Goal: Transaction & Acquisition: Purchase product/service

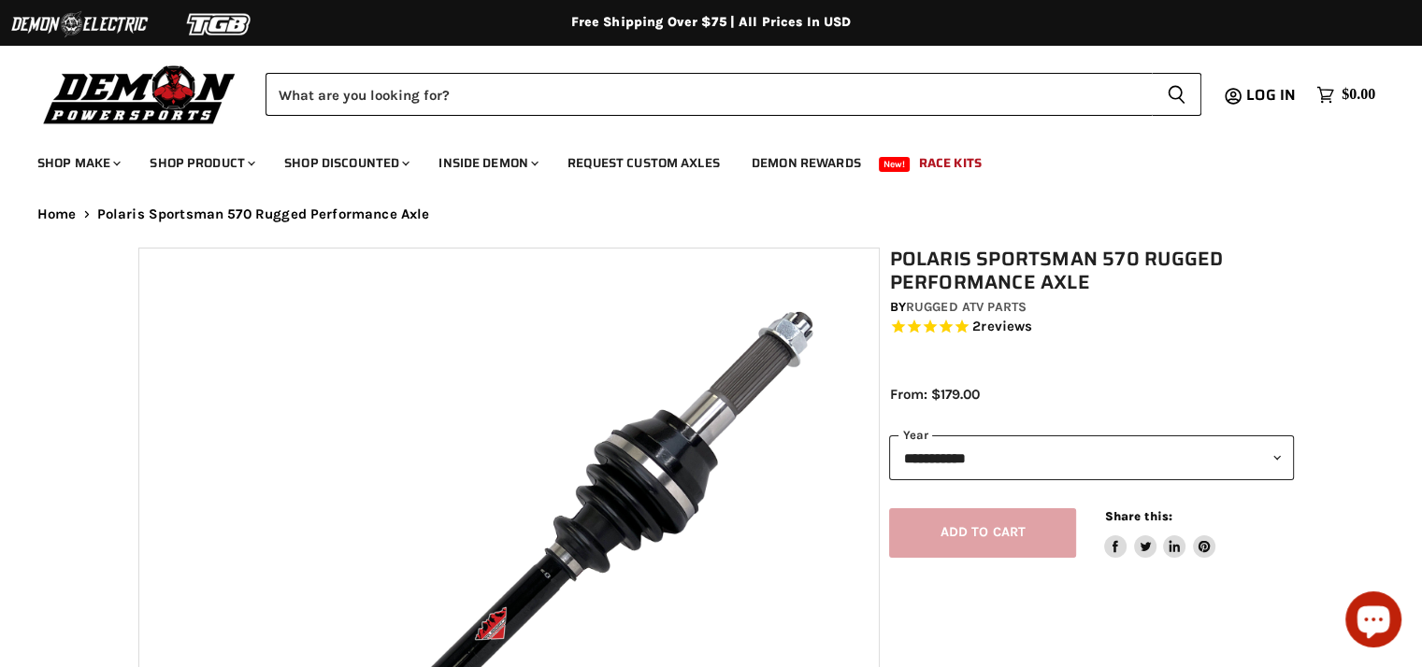
select select "******"
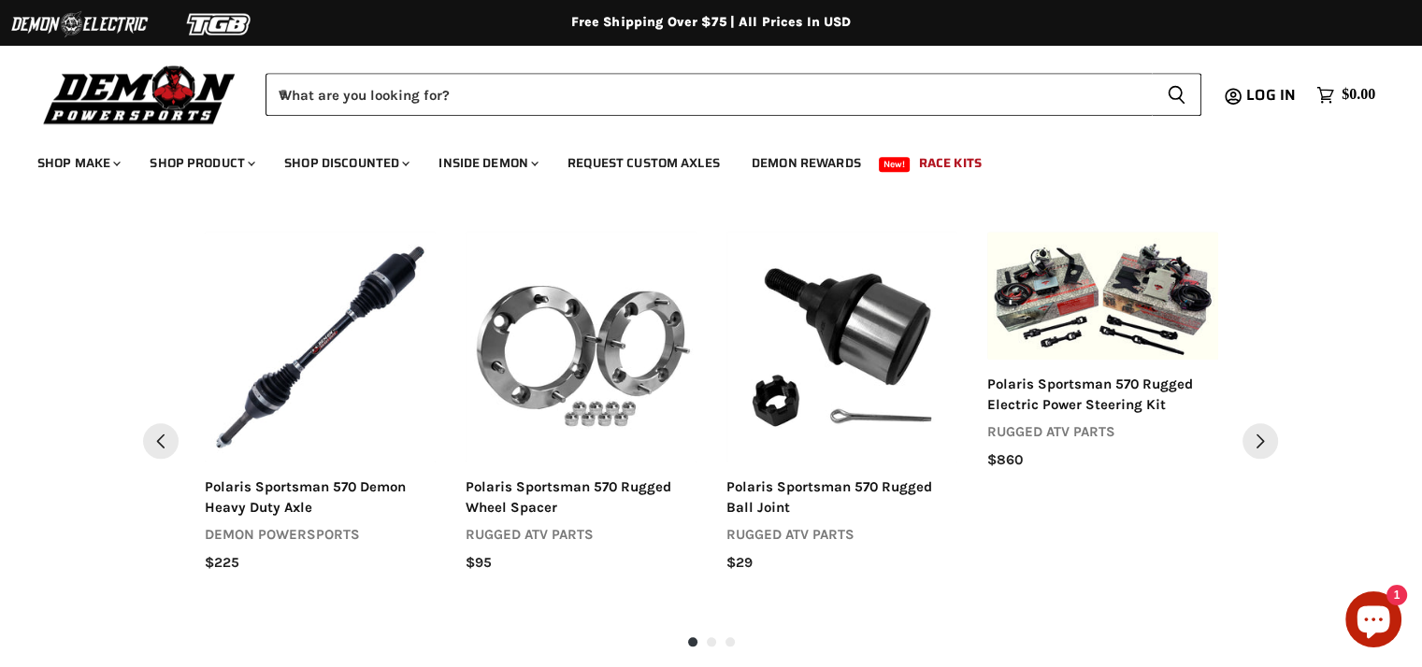
scroll to position [1869, 0]
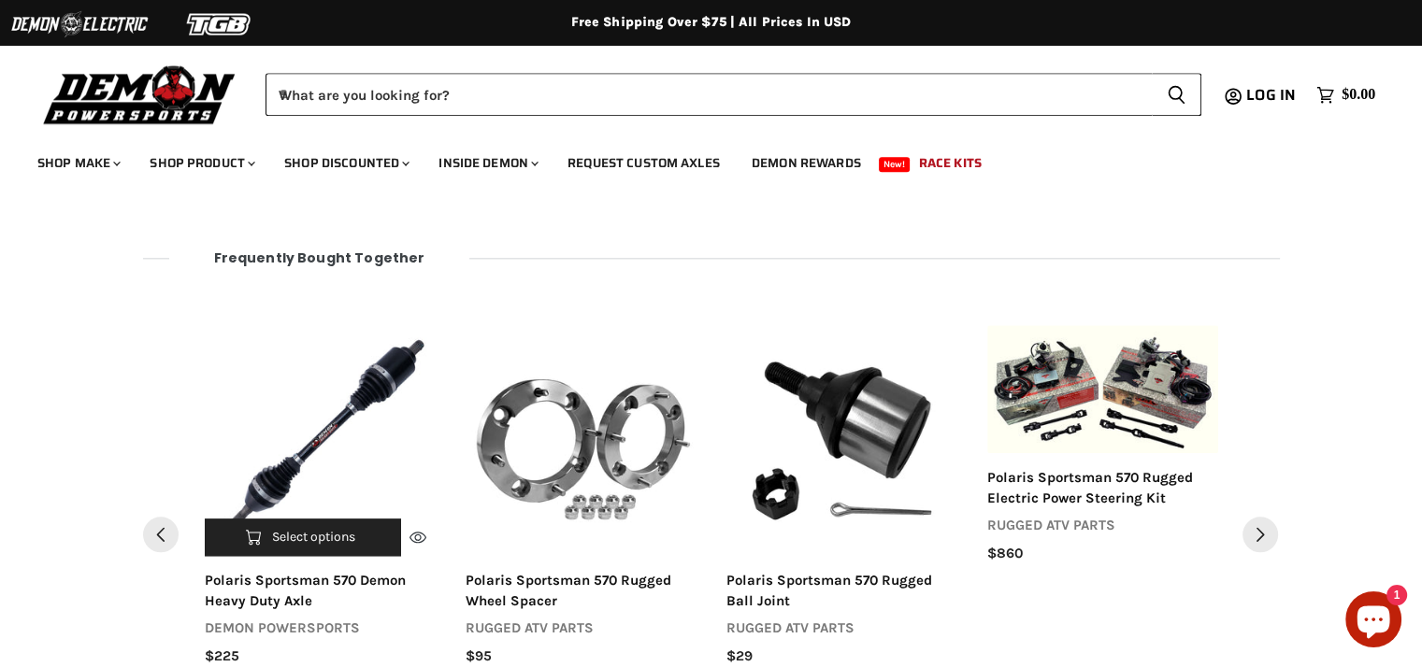
click at [293, 578] on div "polaris sportsman 570 demon heavy duty axle" at bounding box center [320, 591] width 231 height 40
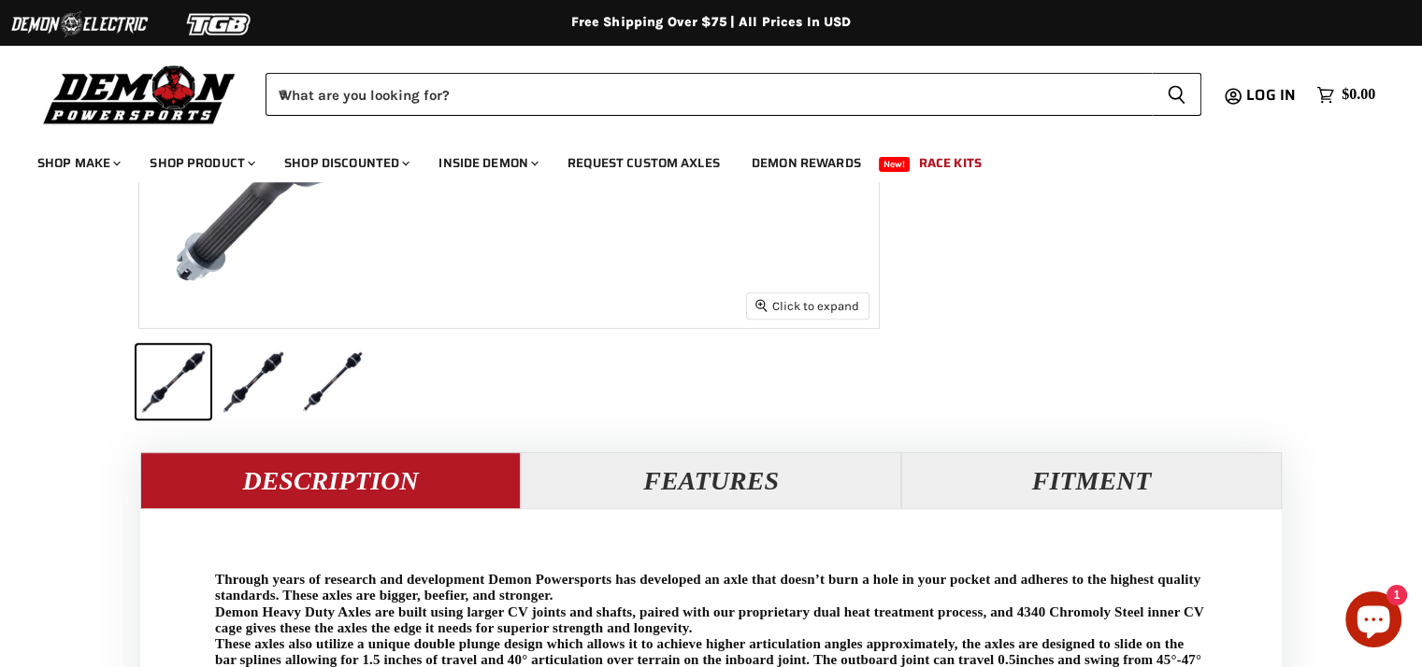
scroll to position [748, 0]
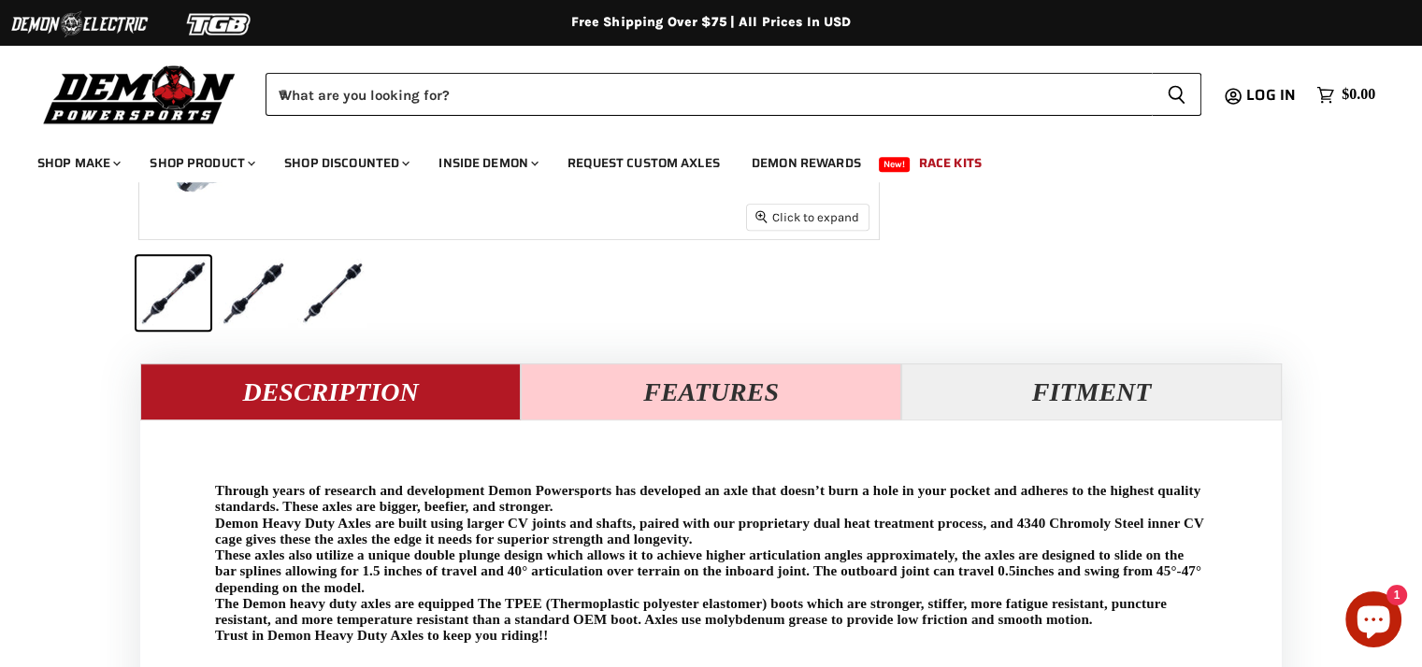
click at [755, 385] on button "Features" at bounding box center [711, 392] width 380 height 56
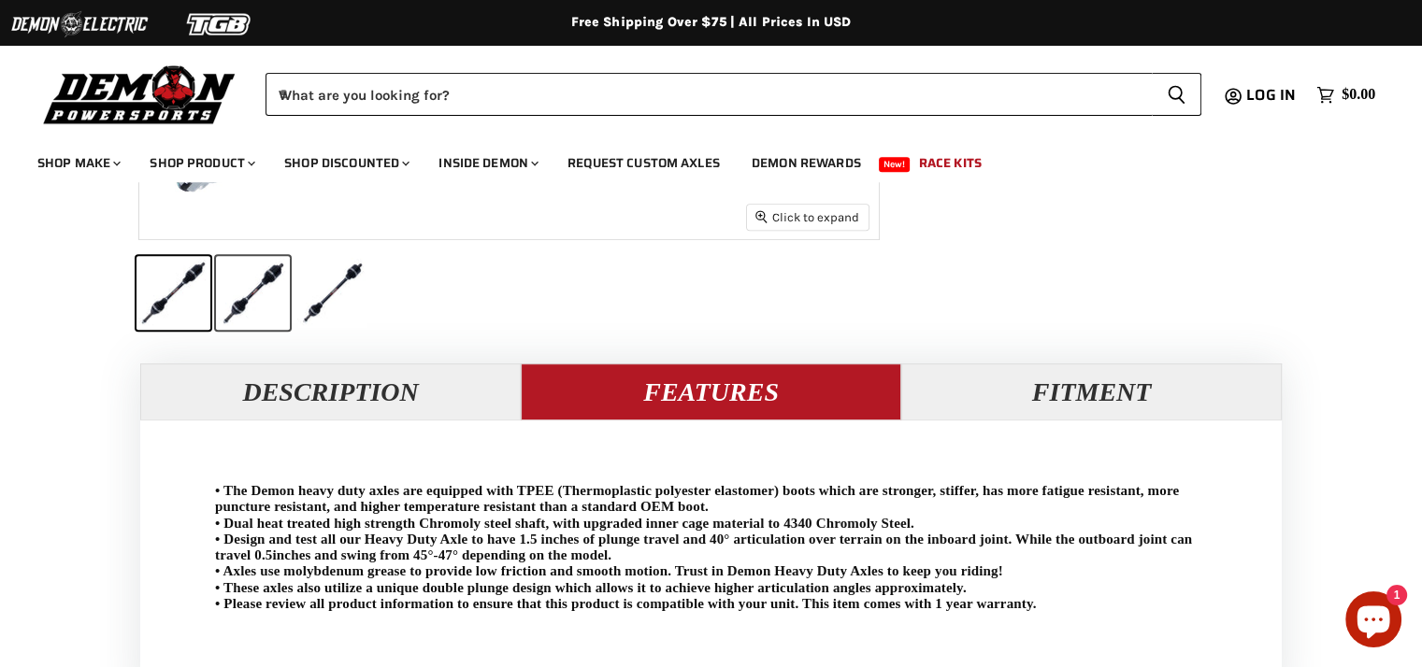
click at [265, 287] on button "Polaris Sportsman 570 Demon Heavy Duty Axle thumbnail" at bounding box center [253, 293] width 74 height 74
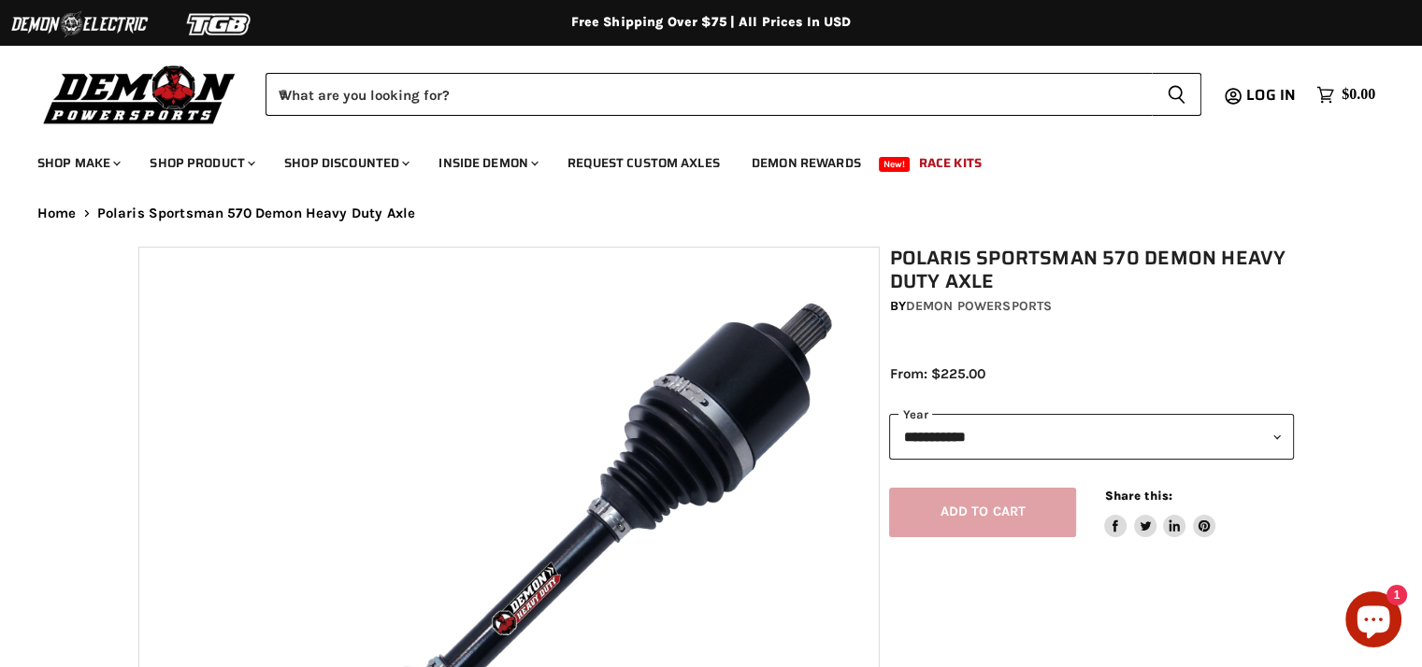
scroll to position [0, 0]
